Goal: Communication & Community: Answer question/provide support

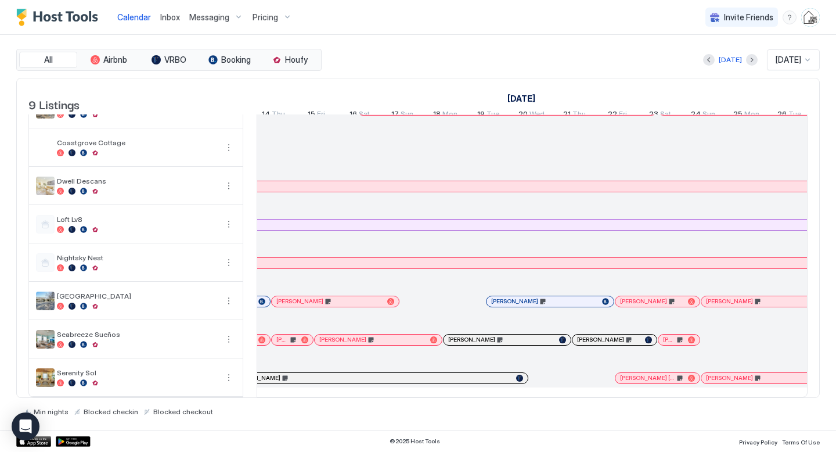
scroll to position [0, 1170]
click at [400, 226] on div "[PERSON_NAME]" at bounding box center [306, 225] width 2133 height 8
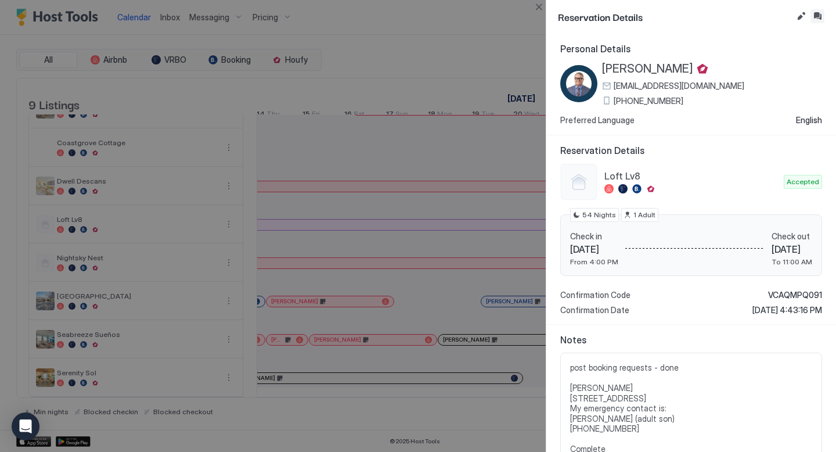
click at [818, 13] on button "Inbox" at bounding box center [817, 16] width 14 height 14
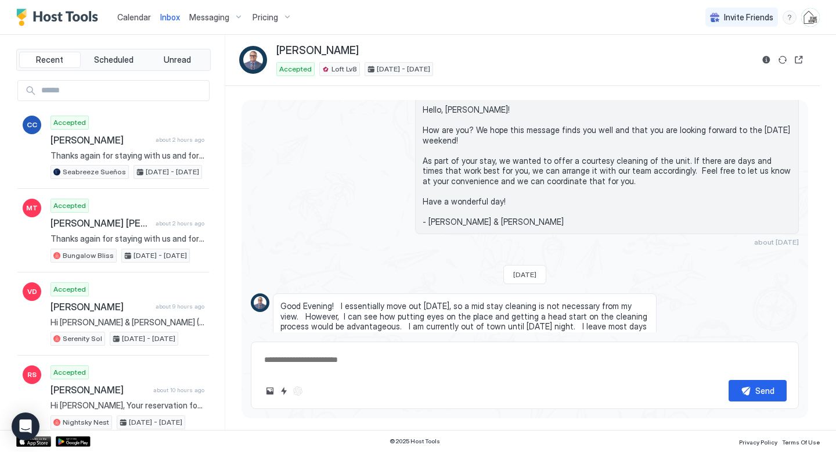
scroll to position [86, 0]
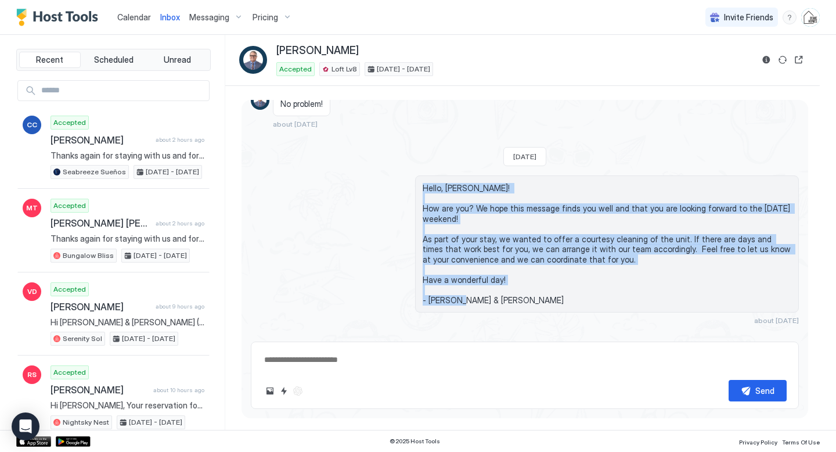
drag, startPoint x: 482, startPoint y: 301, endPoint x: 422, endPoint y: 187, distance: 128.8
click at [422, 187] on div "Hello, [PERSON_NAME]! How are you? We hope this message finds you well and that…" at bounding box center [607, 243] width 384 height 137
copy span "Hello, [PERSON_NAME]! How are you? We hope this message finds you well and that…"
click at [122, 16] on span "Calendar" at bounding box center [134, 17] width 34 height 10
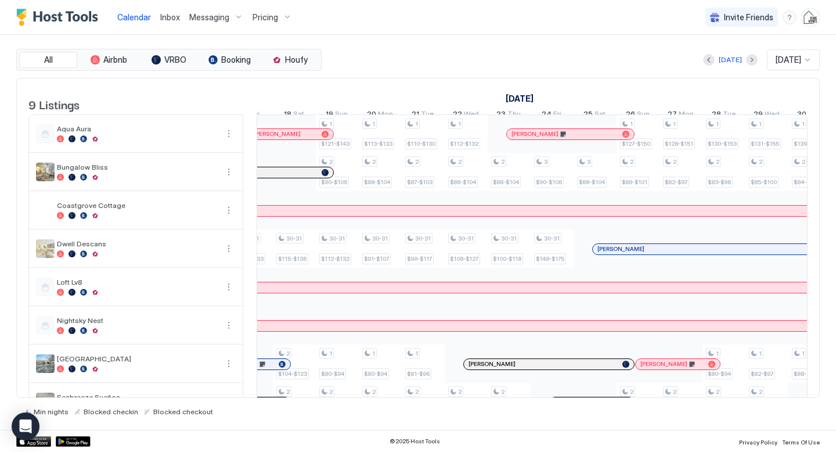
scroll to position [0, 1149]
